Goal: Task Accomplishment & Management: Manage account settings

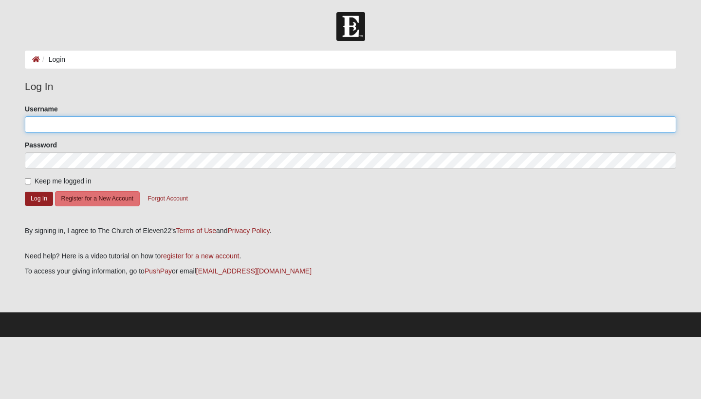
type input "Gradyb67"
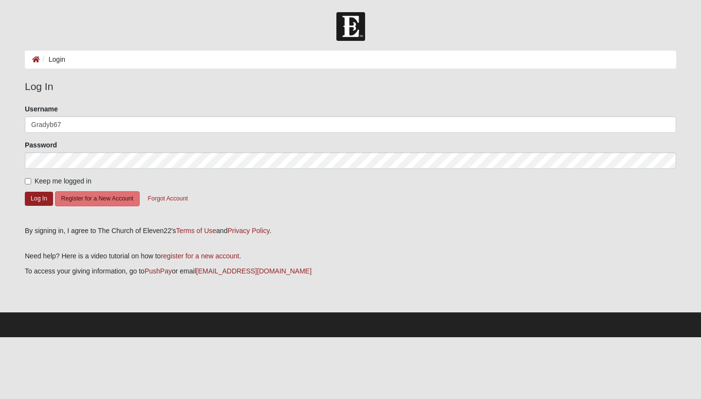
click at [31, 183] on label "Keep me logged in" at bounding box center [58, 181] width 67 height 10
click at [31, 183] on input "Keep me logged in" at bounding box center [28, 181] width 6 height 6
checkbox input "true"
click at [41, 199] on button "Log In" at bounding box center [39, 199] width 28 height 14
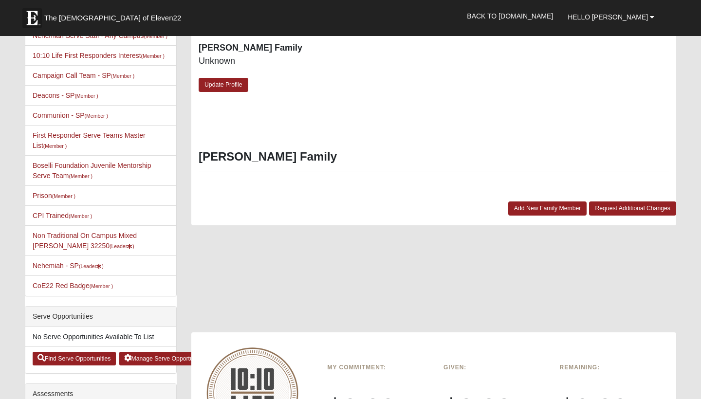
scroll to position [395, 0]
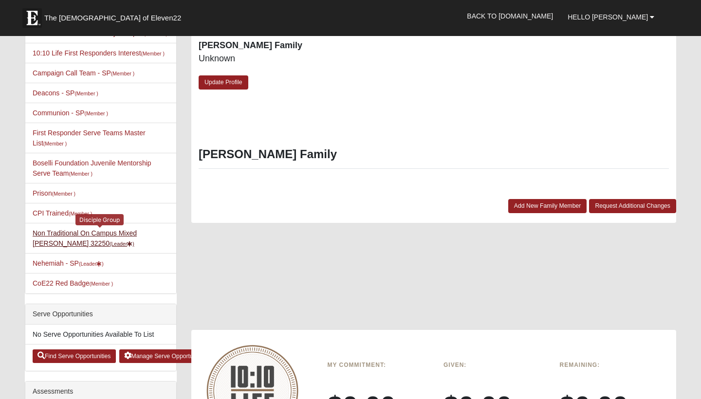
click at [73, 235] on link "Non Traditional On Campus Mixed Durrance 32250 (Leader )" at bounding box center [85, 238] width 104 height 18
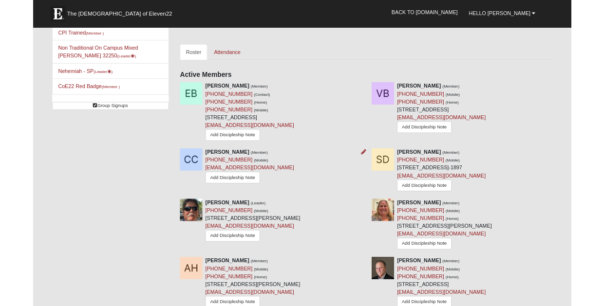
scroll to position [397, 0]
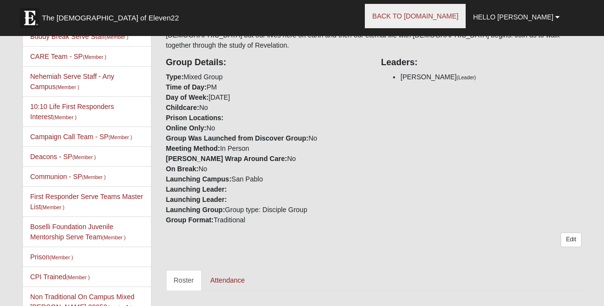
scroll to position [185, 0]
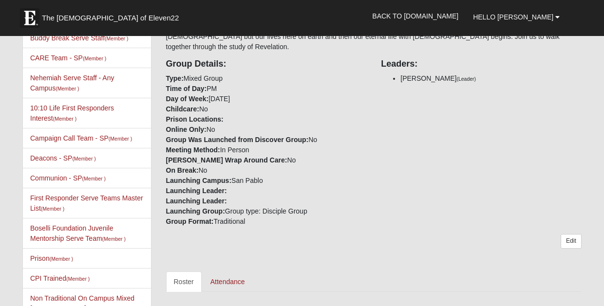
click at [185, 272] on link "Roster" at bounding box center [184, 282] width 36 height 20
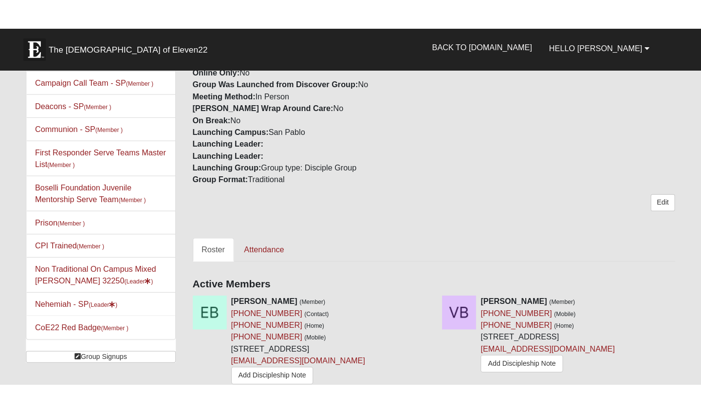
scroll to position [275, 0]
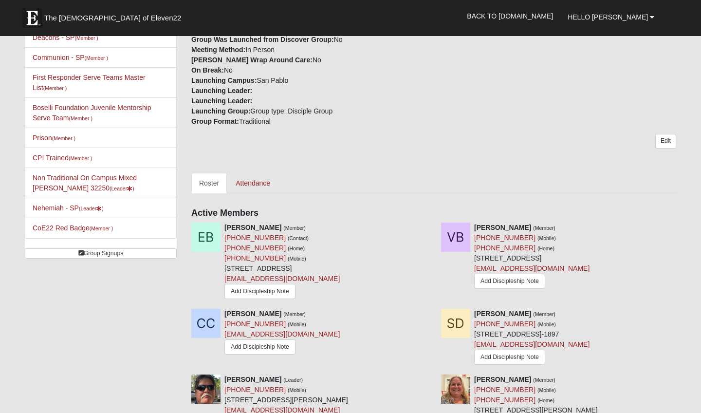
click at [11, 23] on nav "The Church of Eleven22 Hello Grady My Account Log Out Back to COE22.com" at bounding box center [350, 18] width 701 height 36
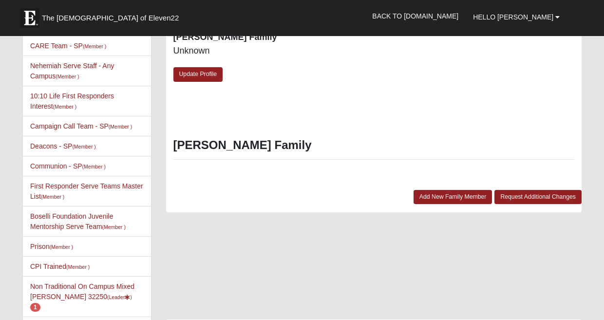
scroll to position [388, 0]
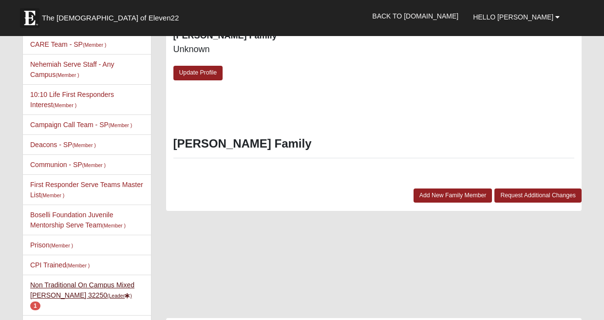
click at [94, 281] on link "Non Traditional On Campus Mixed Durrance 32250 (Leader ) 1" at bounding box center [82, 295] width 104 height 28
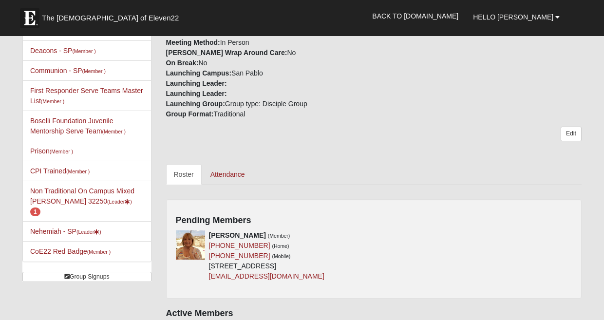
scroll to position [332, 0]
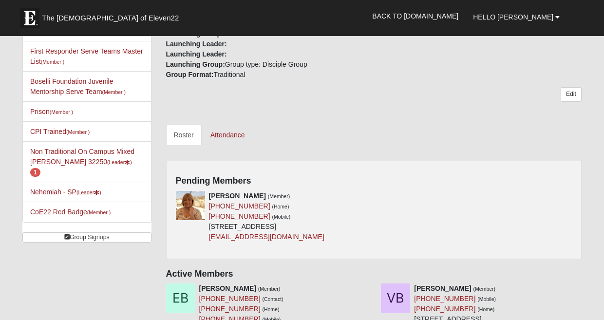
click at [562, 176] on h4 "Pending Members" at bounding box center [374, 181] width 396 height 11
click at [567, 176] on h4 "Pending Members" at bounding box center [374, 181] width 396 height 11
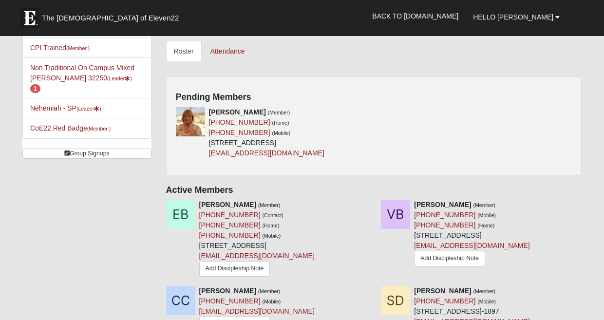
scroll to position [414, 0]
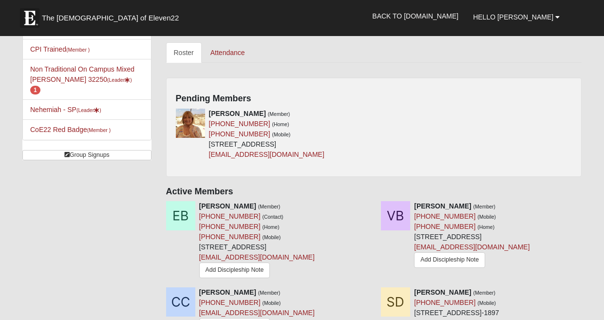
click at [565, 109] on div "Anita Walker (Member) (904) 591-6386 (Home) (904) 866-6775 (Mobile) 301 Bermuda…" at bounding box center [373, 138] width 411 height 58
click at [530, 111] on div "Anita Walker (Member) (904) 591-6386 (Home) (904) 866-6775 (Mobile) 301 Bermuda…" at bounding box center [373, 138] width 411 height 58
click at [566, 109] on div "Anita Walker (Member) (904) 591-6386 (Home) (904) 866-6775 (Mobile) 301 Bermuda…" at bounding box center [373, 138] width 411 height 58
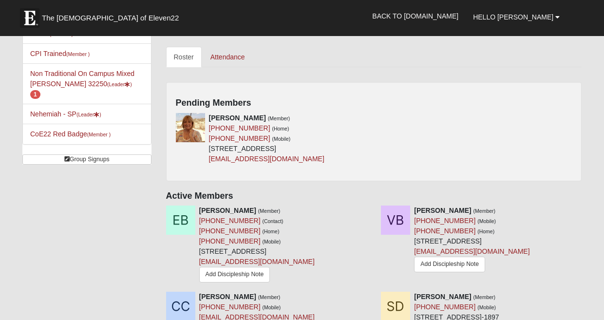
scroll to position [408, 0]
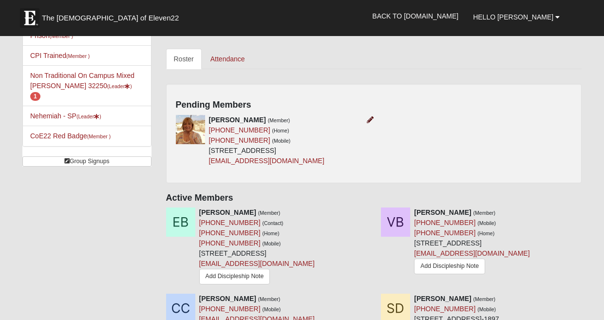
click at [367, 116] on icon at bounding box center [370, 119] width 7 height 7
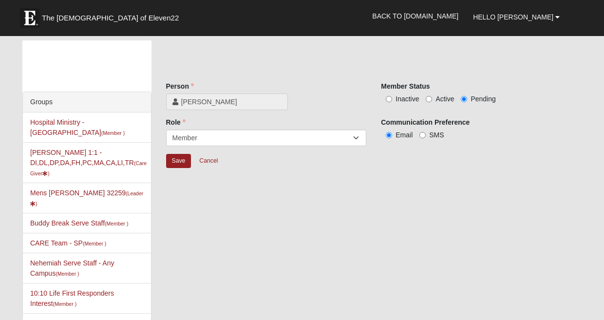
click at [428, 102] on label "Active" at bounding box center [440, 99] width 28 height 10
click at [428, 102] on input "Active" at bounding box center [429, 99] width 6 height 6
radio input "true"
click at [181, 160] on input "Save" at bounding box center [178, 161] width 25 height 14
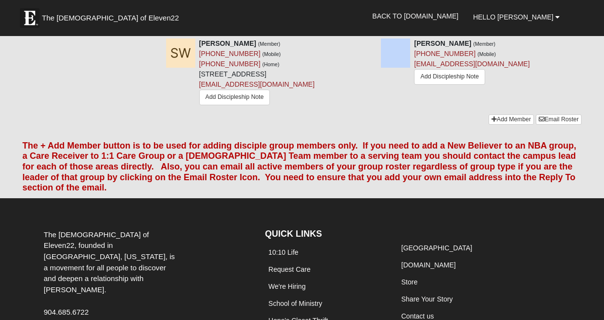
scroll to position [1195, 0]
